Goal: Information Seeking & Learning: Learn about a topic

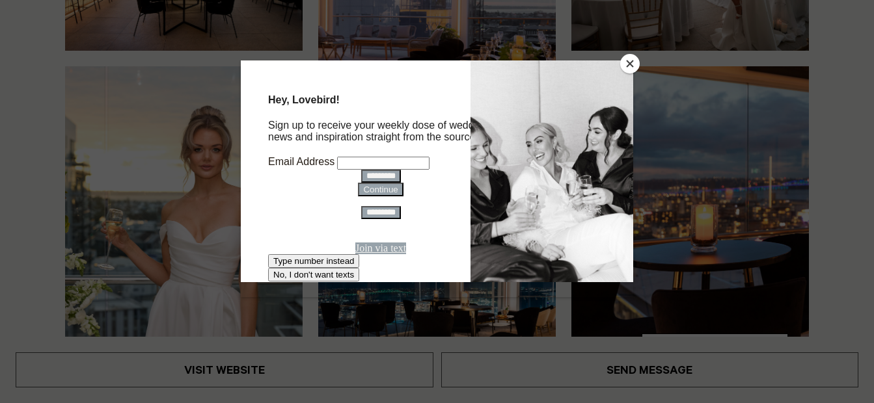
scroll to position [390, 0]
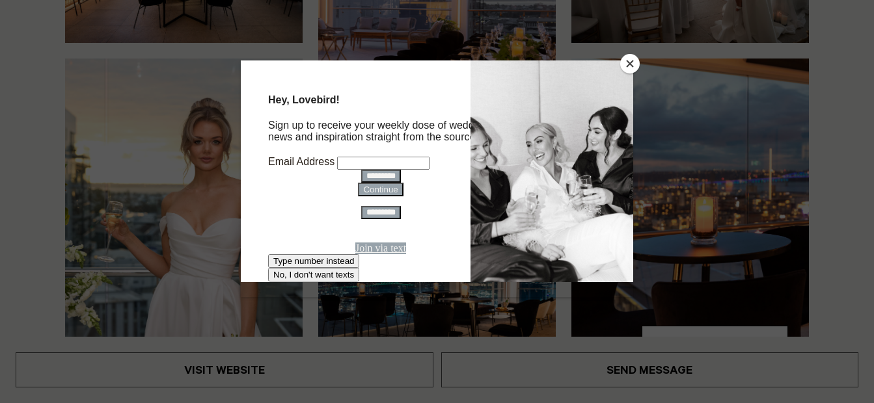
click at [626, 64] on button "Close" at bounding box center [630, 64] width 20 height 20
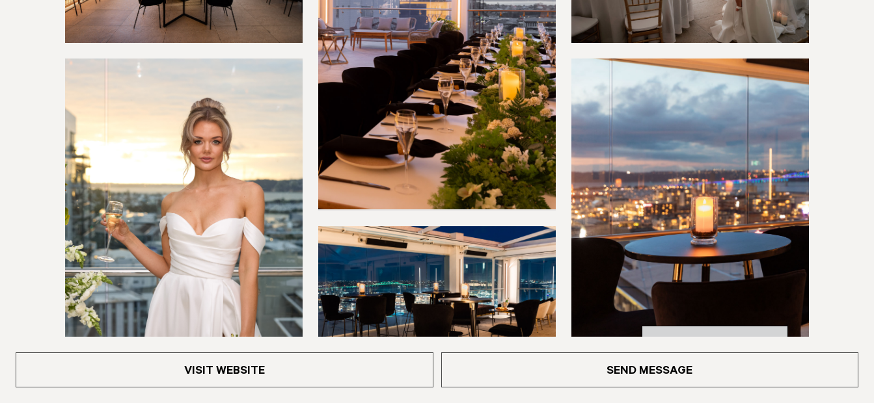
click at [726, 326] on link "See All Photos" at bounding box center [714, 341] width 146 height 31
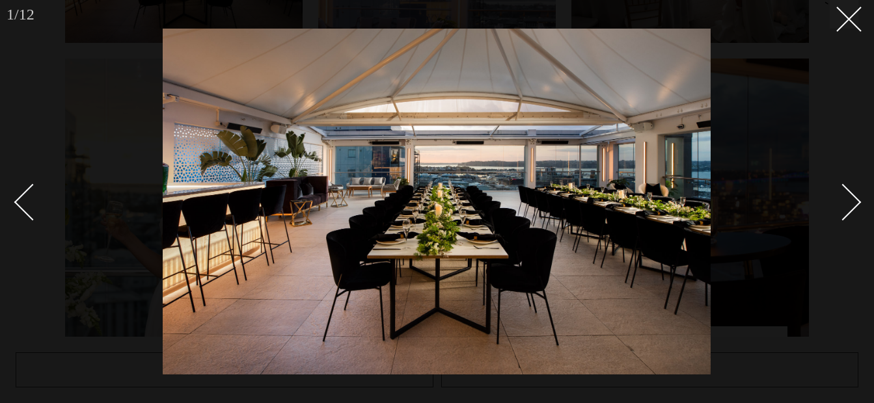
click at [852, 196] on div "Next slide" at bounding box center [842, 202] width 37 height 37
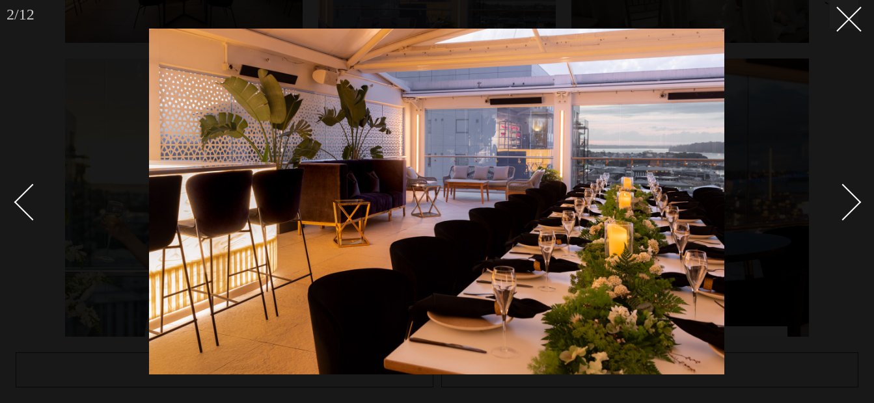
click at [852, 196] on div "Next slide" at bounding box center [842, 202] width 37 height 37
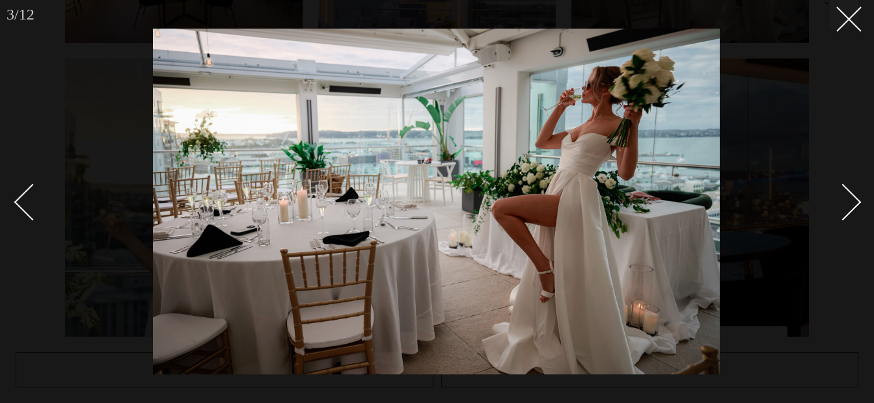
click at [852, 196] on div "Next slide" at bounding box center [842, 202] width 37 height 37
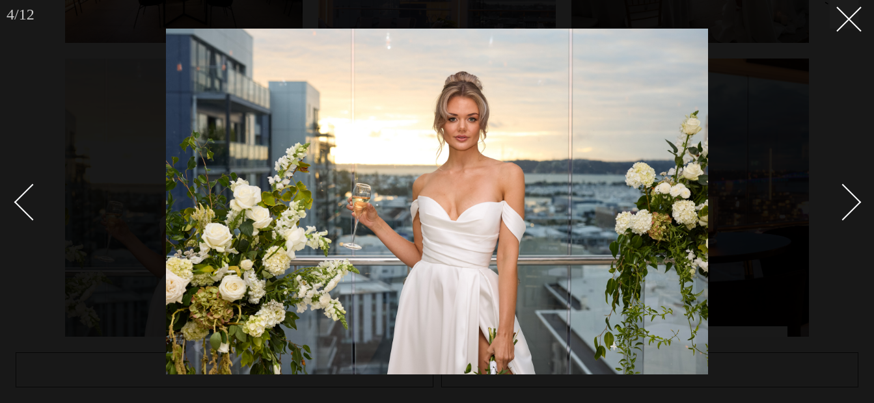
click at [852, 195] on div "Next slide" at bounding box center [842, 202] width 37 height 37
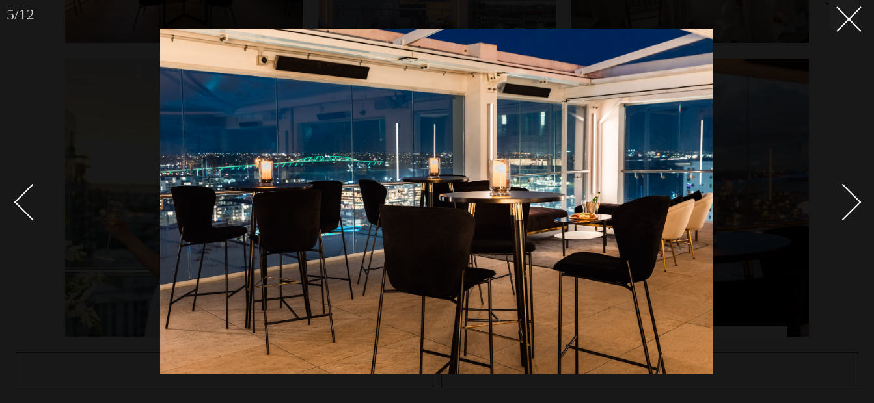
click at [19, 194] on link at bounding box center [39, 201] width 46 height 65
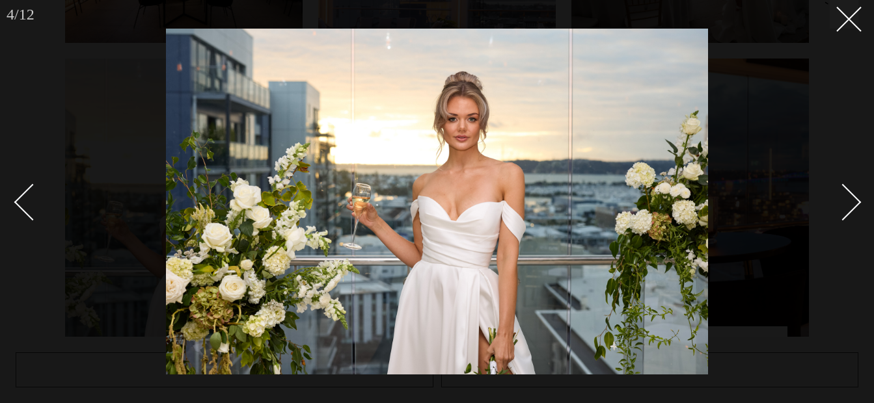
click at [20, 193] on link at bounding box center [39, 201] width 46 height 65
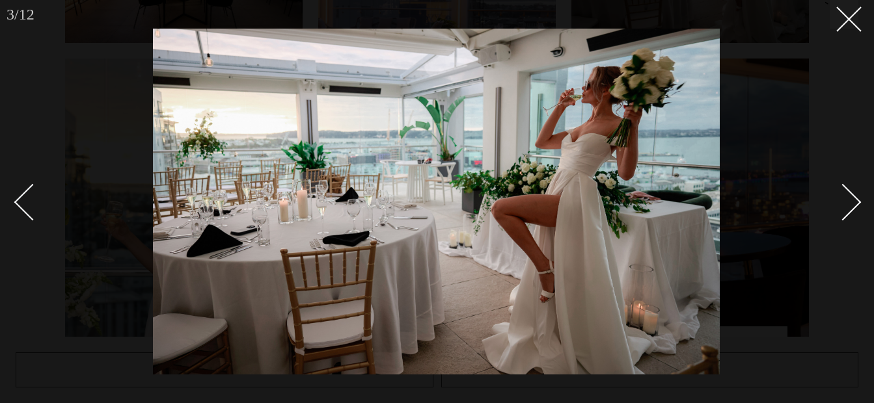
click at [20, 193] on link at bounding box center [39, 201] width 46 height 65
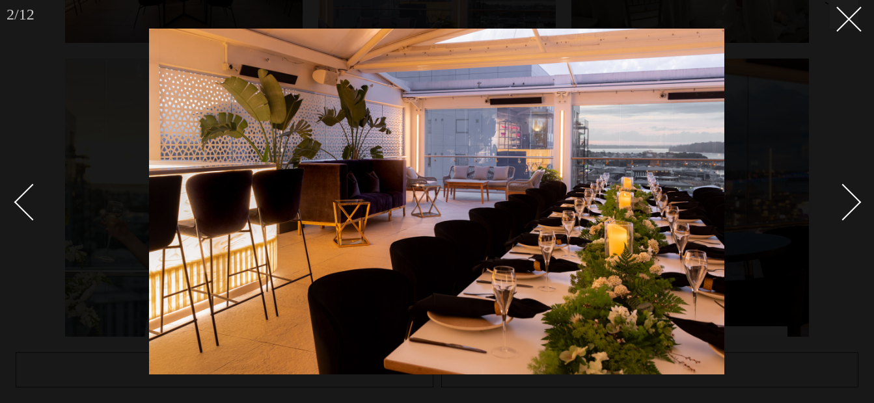
click at [20, 193] on link at bounding box center [39, 201] width 46 height 65
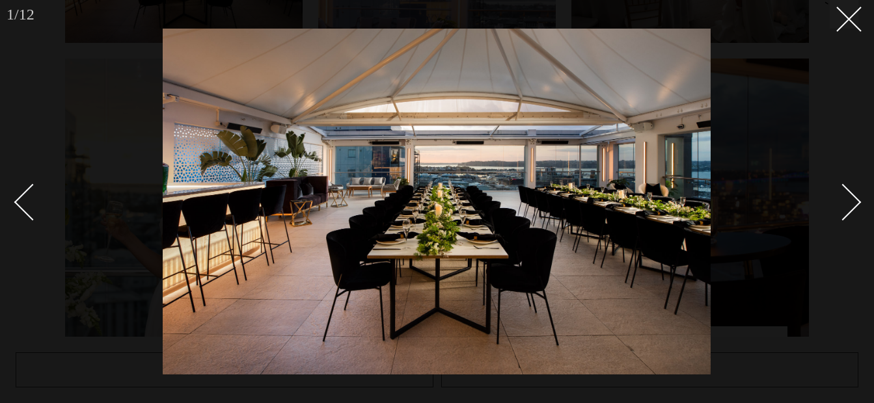
click at [853, 204] on div "Next slide" at bounding box center [842, 202] width 37 height 37
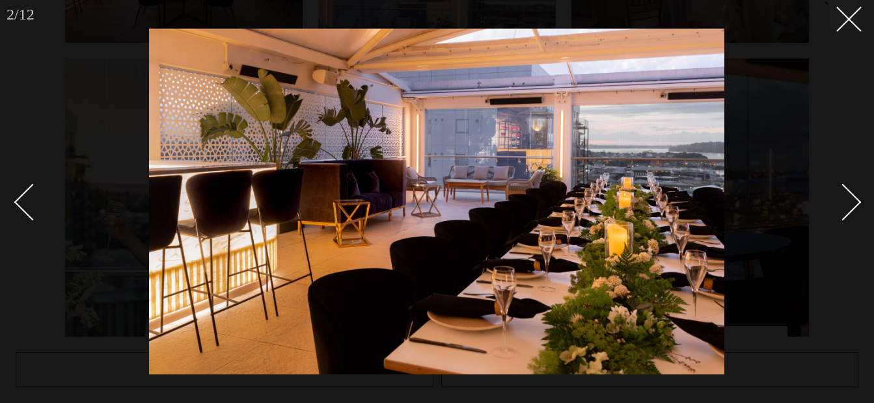
click at [853, 204] on div "Next slide" at bounding box center [842, 202] width 37 height 37
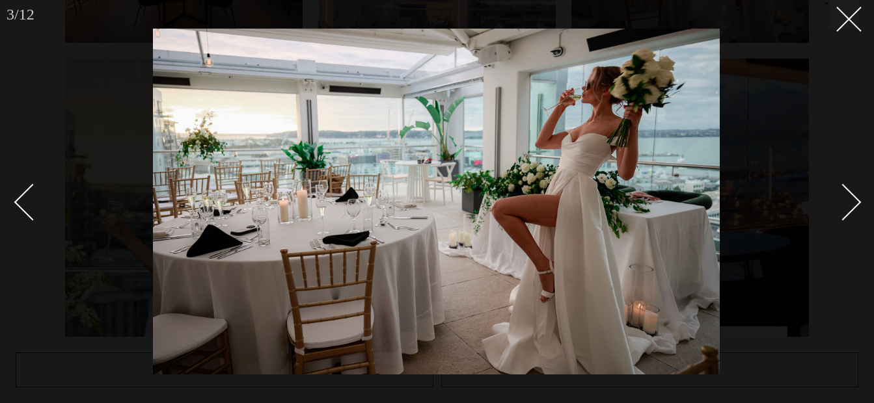
click at [853, 204] on div "Next slide" at bounding box center [842, 202] width 37 height 37
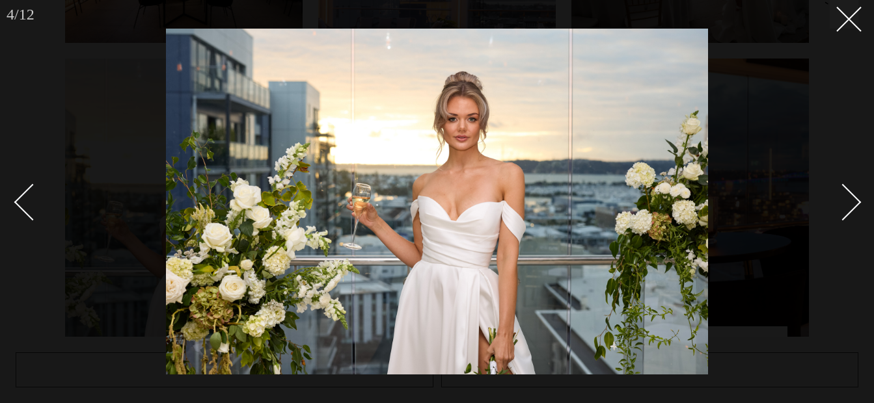
click at [853, 204] on div "Next slide" at bounding box center [842, 202] width 37 height 37
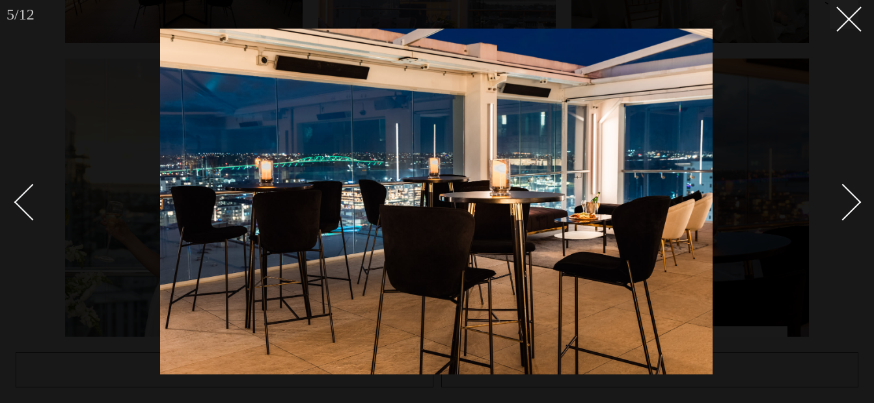
click at [850, 205] on div "Next slide" at bounding box center [842, 202] width 37 height 37
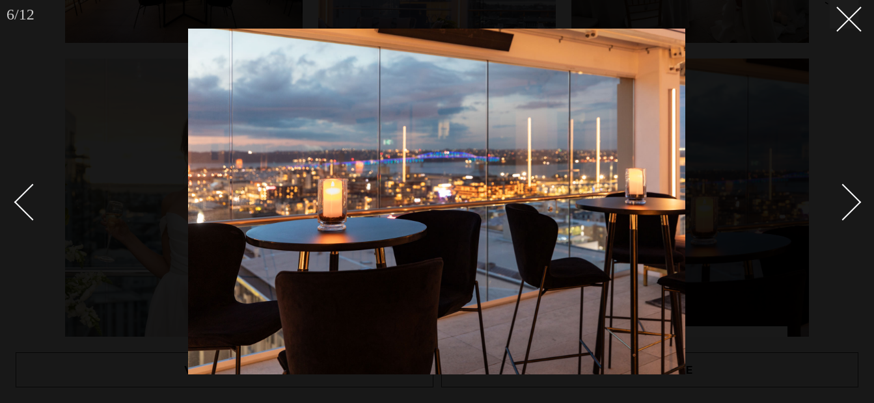
click at [850, 203] on div "Next slide" at bounding box center [842, 202] width 37 height 37
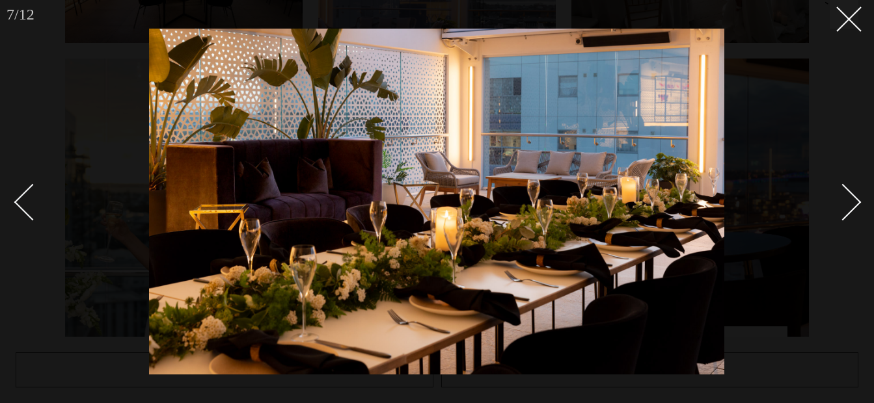
click at [850, 203] on div "Next slide" at bounding box center [842, 202] width 37 height 37
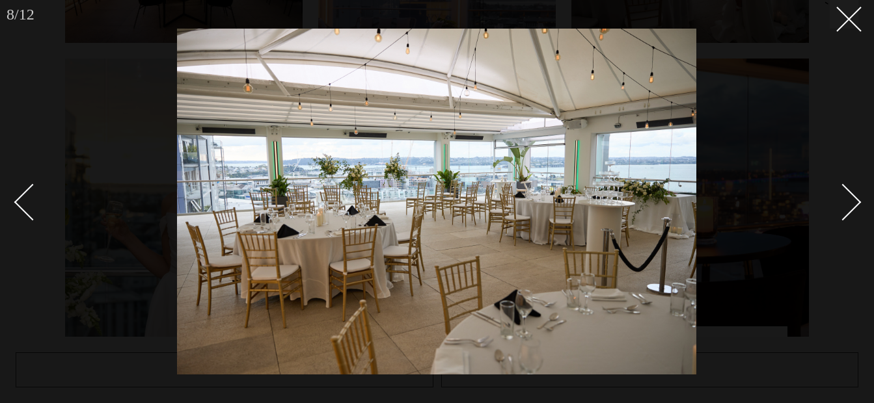
click at [850, 203] on div "Next slide" at bounding box center [842, 202] width 37 height 37
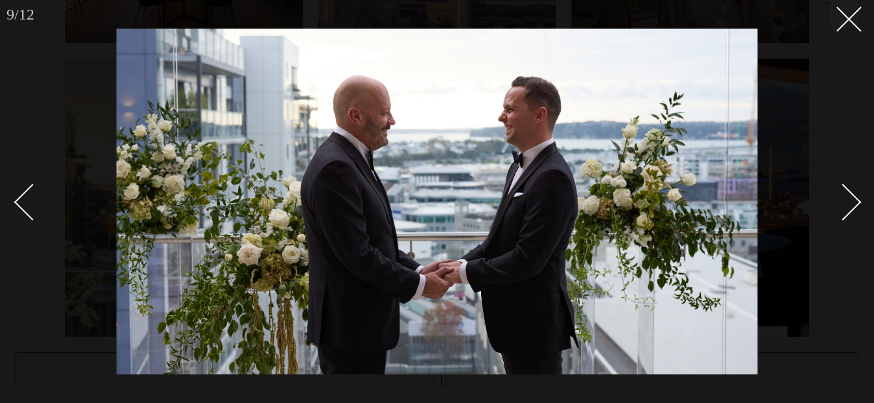
click at [850, 203] on div "Next slide" at bounding box center [842, 202] width 37 height 37
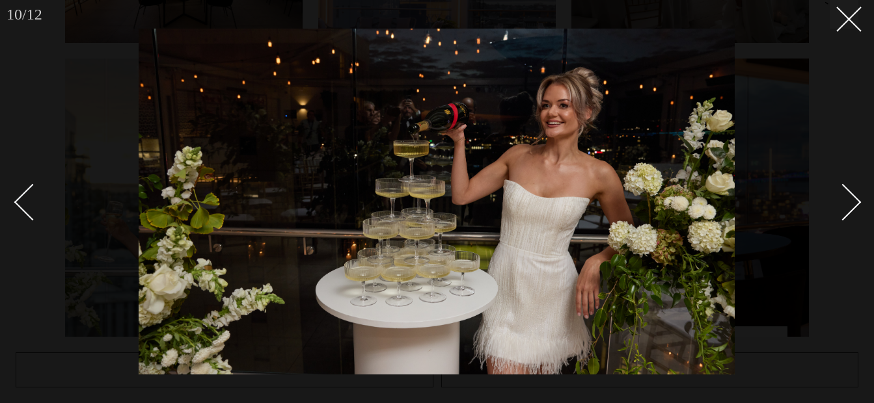
click at [850, 203] on div "Next slide" at bounding box center [842, 202] width 37 height 37
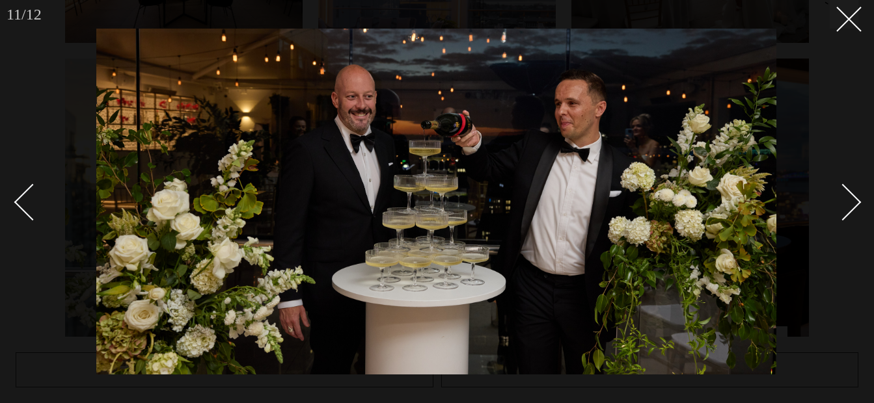
click at [850, 203] on div "Next slide" at bounding box center [842, 202] width 37 height 37
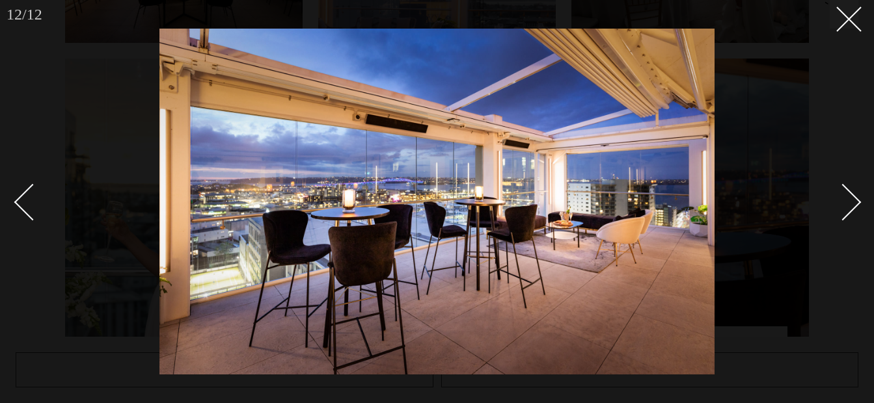
click at [850, 203] on div "Next slide" at bounding box center [842, 202] width 37 height 37
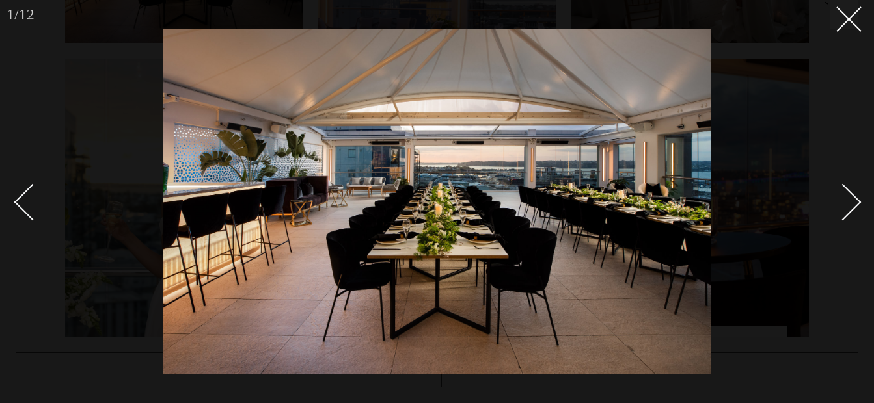
click at [24, 191] on link at bounding box center [39, 201] width 46 height 65
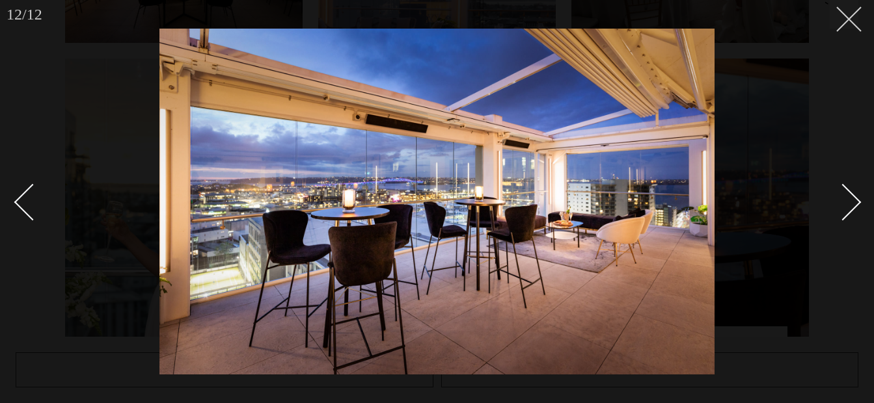
click at [844, 25] on button at bounding box center [843, 14] width 29 height 29
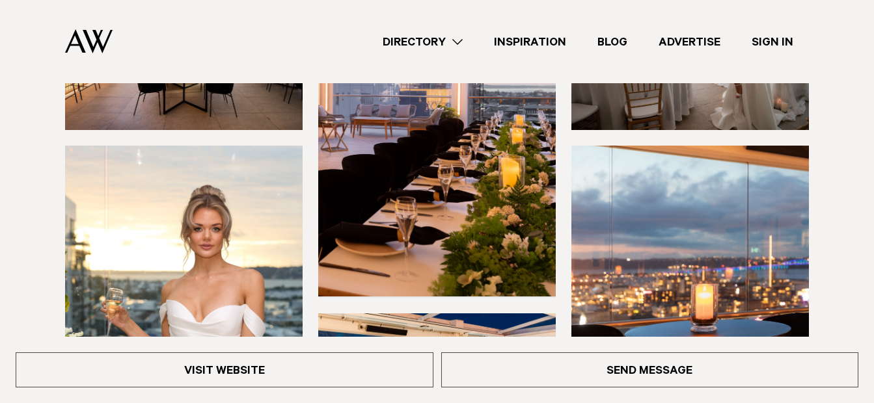
scroll to position [195, 0]
